Goal: Information Seeking & Learning: Check status

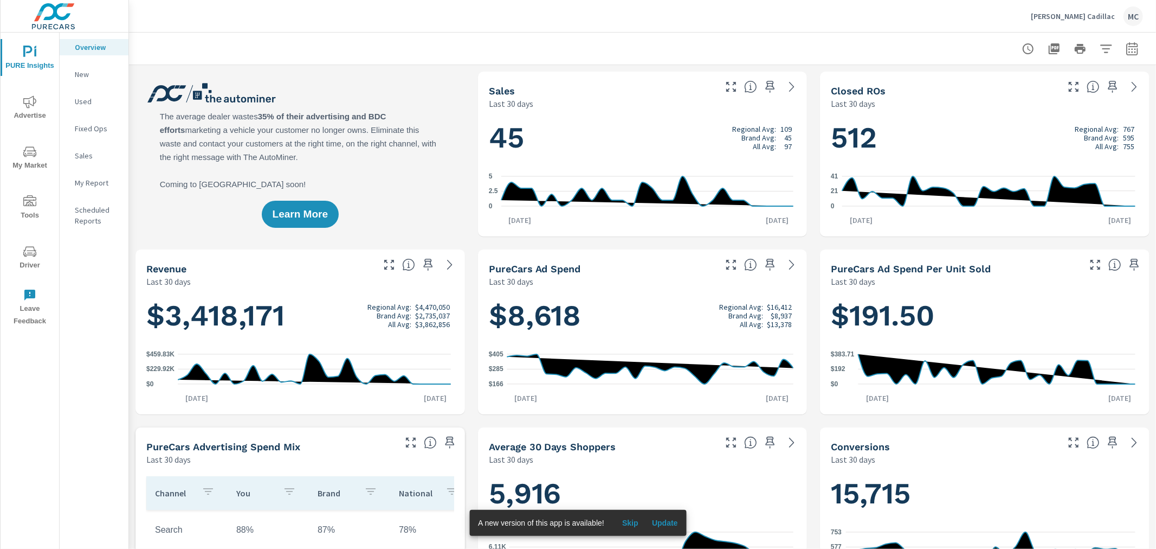
click at [25, 92] on button "Advertise" at bounding box center [30, 107] width 59 height 37
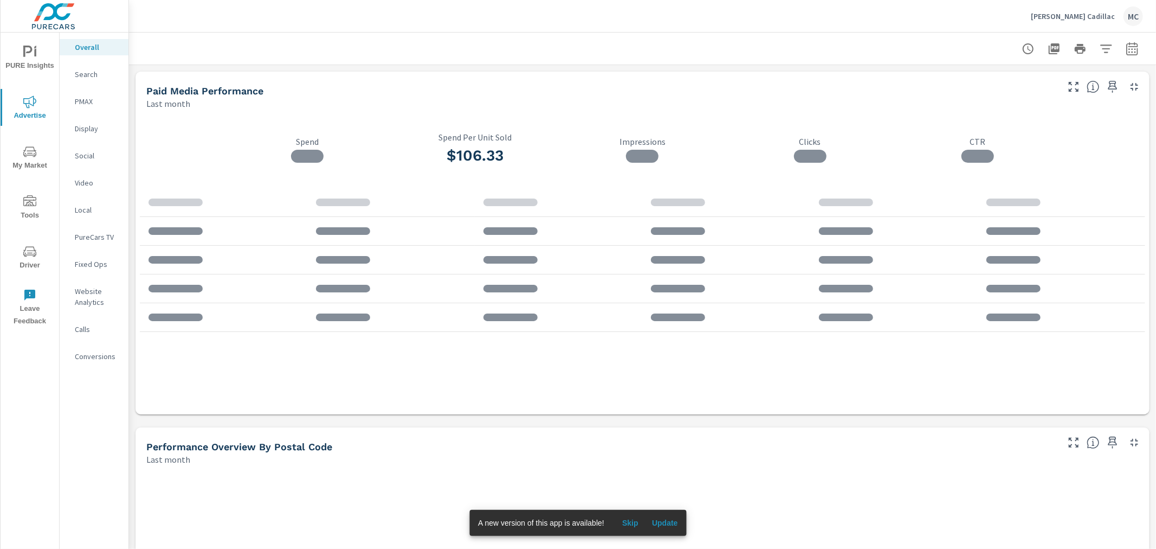
click at [1135, 48] on div at bounding box center [642, 49] width 1027 height 32
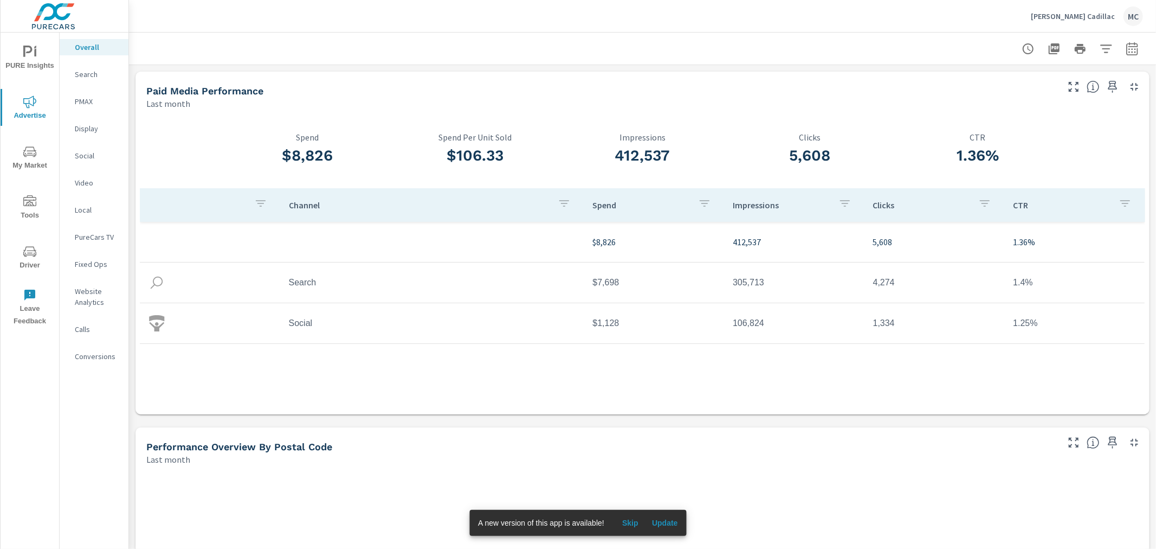
click at [1126, 49] on icon "button" at bounding box center [1132, 48] width 13 height 13
click at [1078, 101] on select "Custom [DATE] Last week Last 7 days Last 14 days Last 30 days Last 45 days Last…" at bounding box center [1037, 94] width 108 height 22
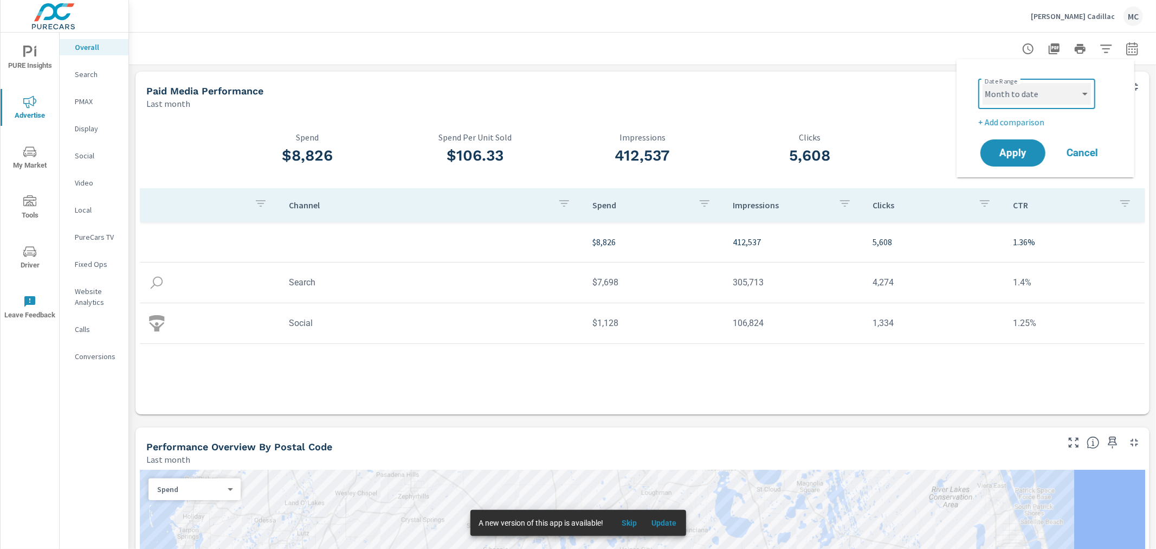
click at [983, 83] on select "Custom [DATE] Last week Last 7 days Last 14 days Last 30 days Last 45 days Last…" at bounding box center [1037, 94] width 108 height 22
select select "Month to date"
click at [989, 157] on button "Apply" at bounding box center [1013, 153] width 67 height 28
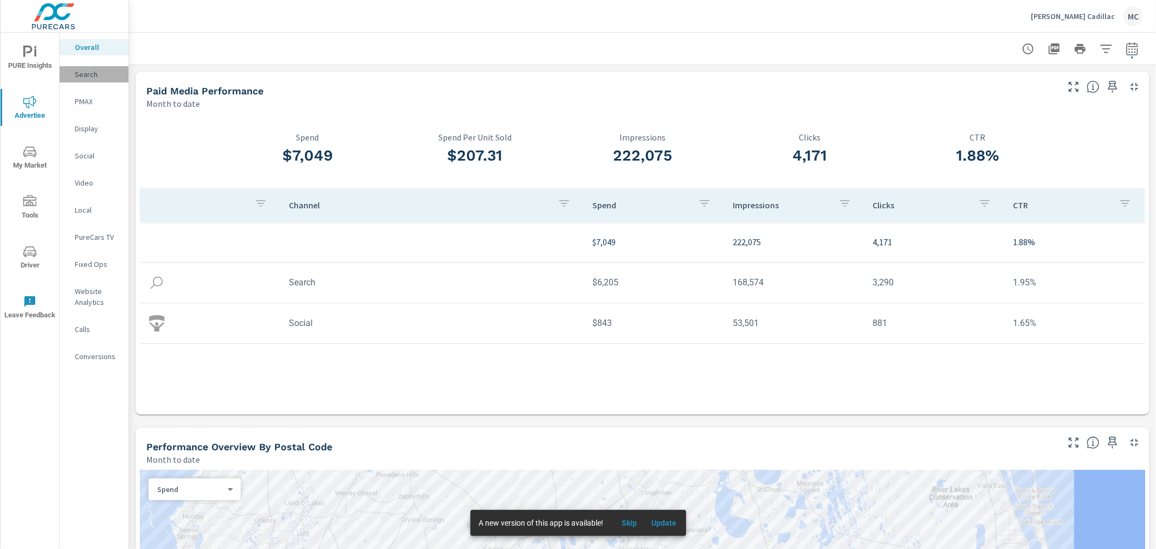
click at [91, 79] on p "Search" at bounding box center [97, 74] width 45 height 11
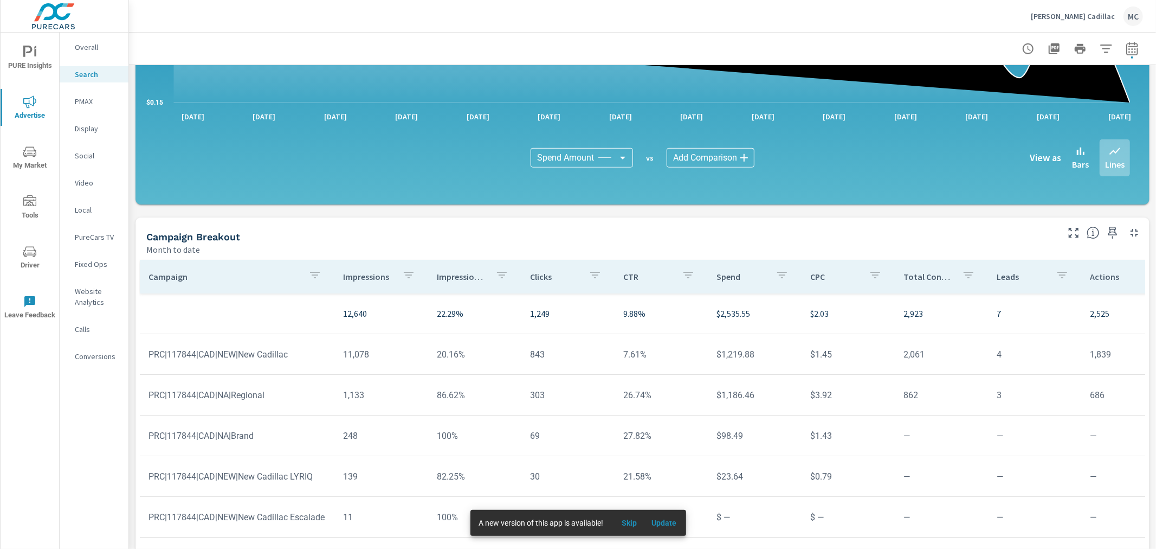
scroll to position [672, 0]
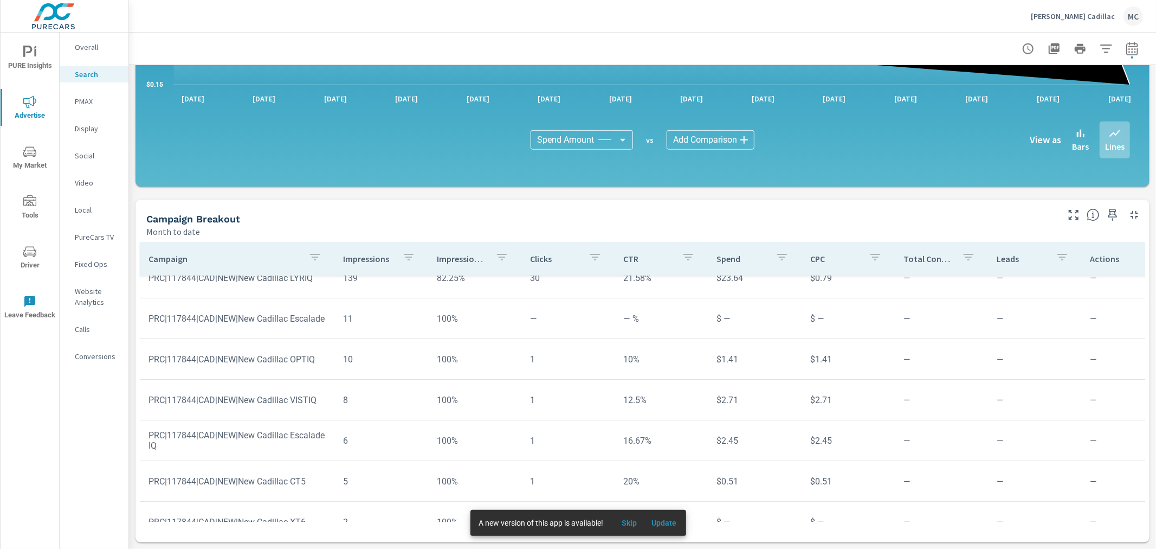
scroll to position [210, 0]
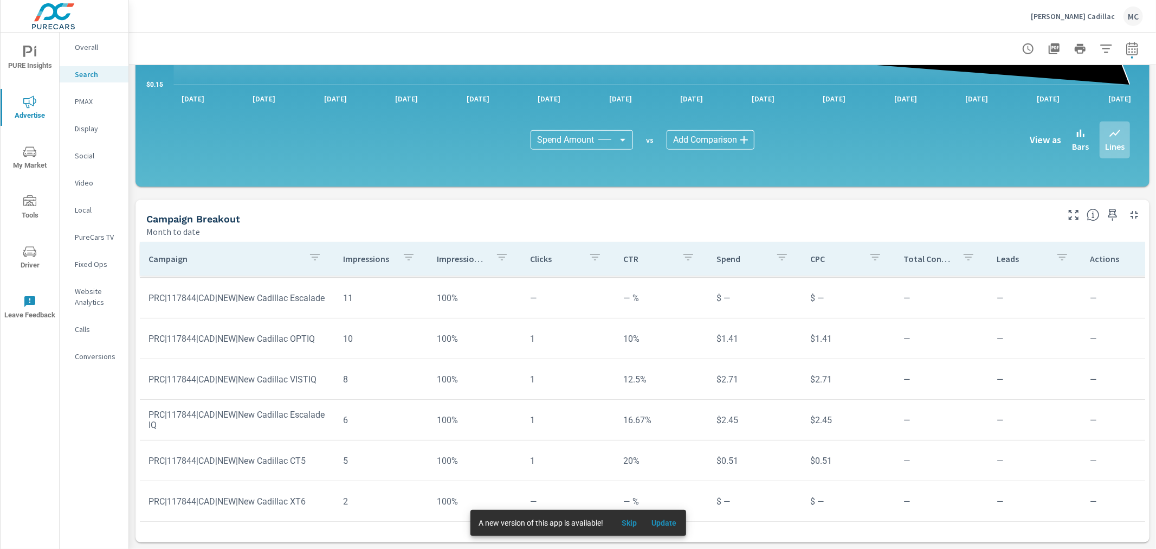
scroll to position [210, 0]
click at [92, 104] on p "PMAX" at bounding box center [97, 101] width 45 height 11
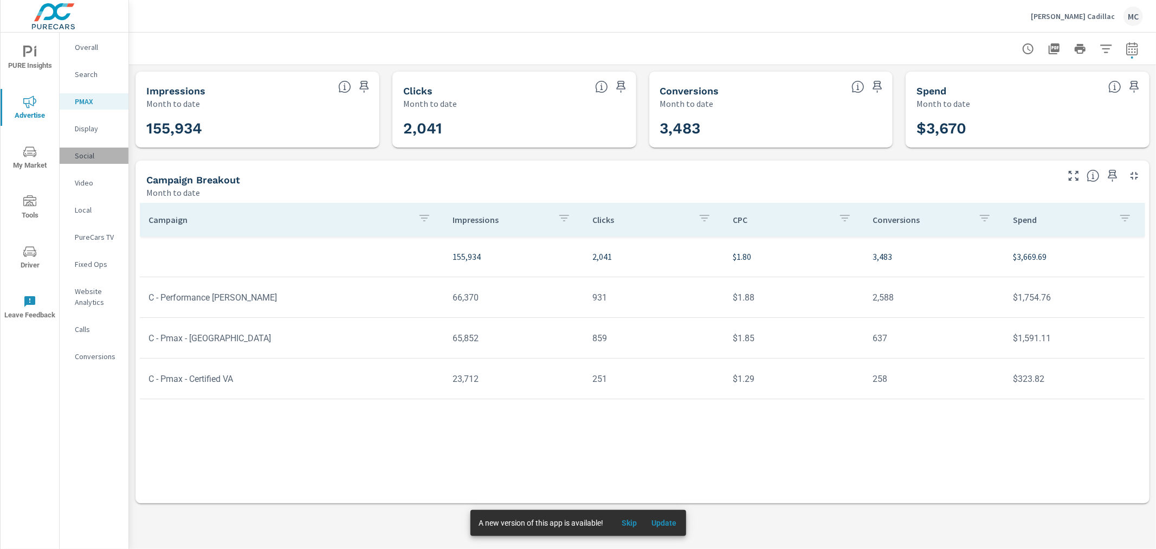
click at [83, 149] on div "Social" at bounding box center [94, 155] width 69 height 16
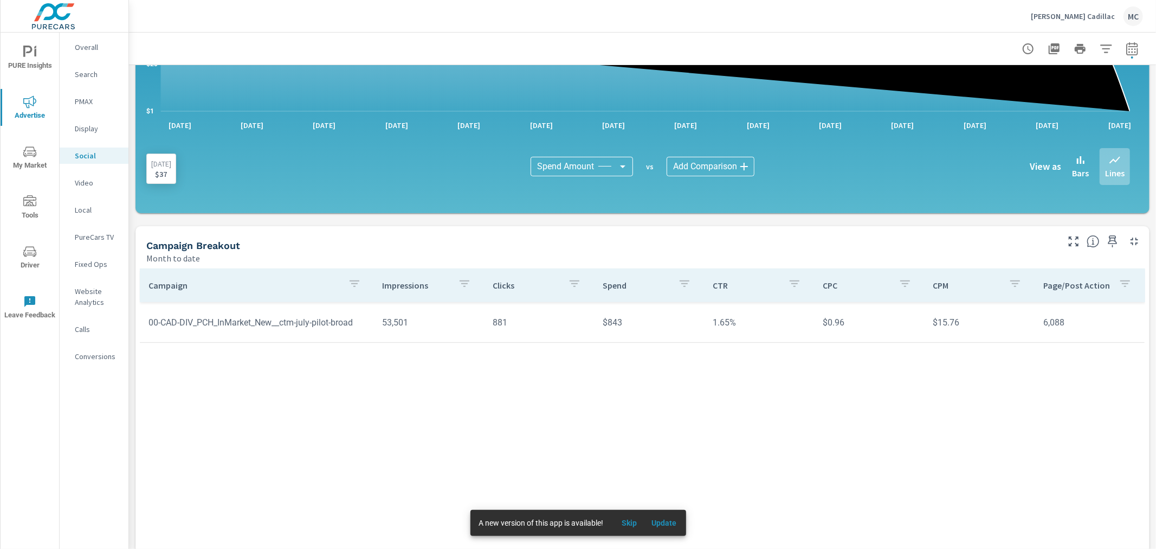
scroll to position [228, 0]
